Goal: Transaction & Acquisition: Purchase product/service

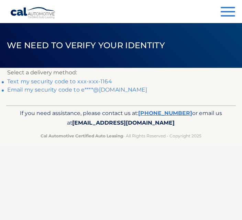
click at [107, 79] on link "Text my security code to xxx-xxx-1164" at bounding box center [59, 81] width 105 height 7
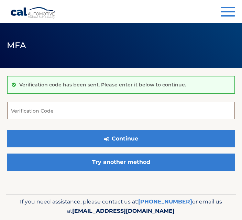
click at [37, 110] on input "Verification Code" at bounding box center [121, 110] width 228 height 17
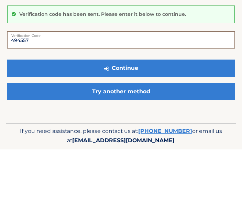
type input "494557"
click at [132, 130] on button "Continue" at bounding box center [121, 138] width 228 height 17
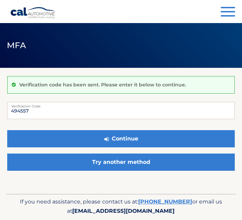
click at [228, 13] on button "Menu" at bounding box center [228, 12] width 14 height 11
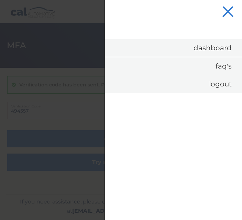
click at [219, 47] on link "Dashboard" at bounding box center [173, 48] width 137 height 18
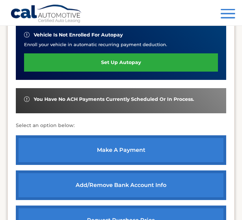
scroll to position [190, 0]
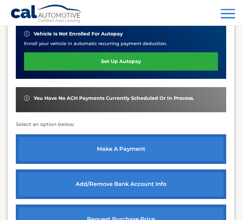
click at [144, 149] on link "make a payment" at bounding box center [121, 149] width 210 height 30
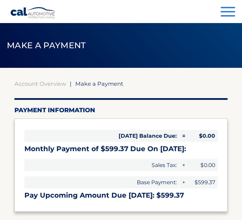
select select "NTliZjBlMTAtYTYxMy00OTAzLThiOWMtM2Y0NWM0OTA2MWYy"
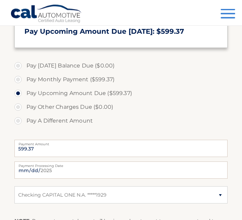
scroll to position [164, 0]
click at [147, 168] on input "[DATE]" at bounding box center [121, 169] width 214 height 17
type input "[DATE]"
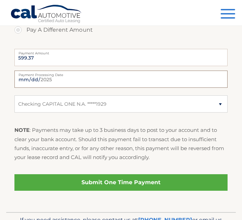
scroll to position [255, 0]
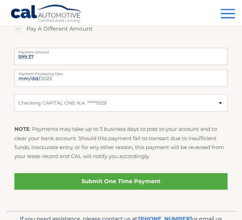
click at [145, 179] on link "Submit One Time Payment" at bounding box center [121, 181] width 214 height 17
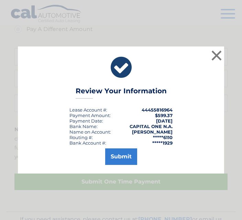
click at [120, 165] on button "Submit" at bounding box center [121, 156] width 32 height 17
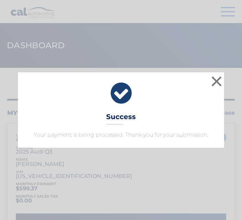
click at [219, 82] on button "×" at bounding box center [217, 81] width 14 height 14
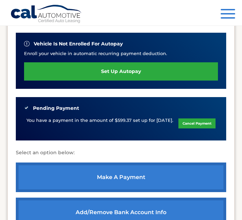
scroll to position [180, 0]
